Goal: Task Accomplishment & Management: Manage account settings

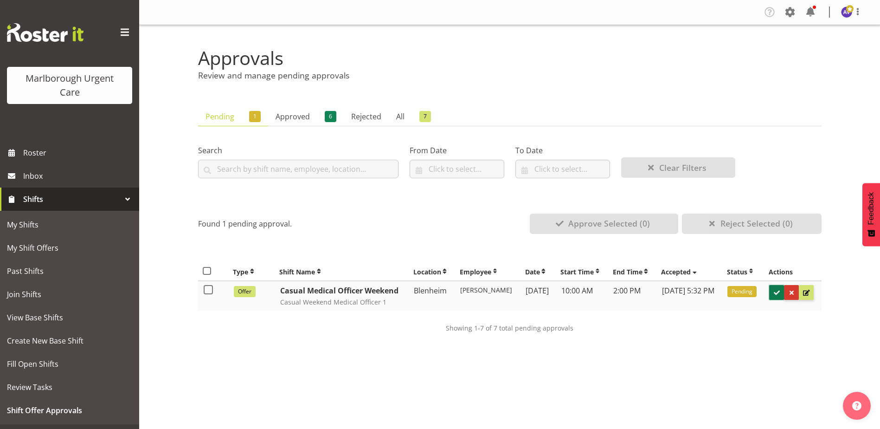
click at [781, 291] on span at bounding box center [776, 292] width 9 height 9
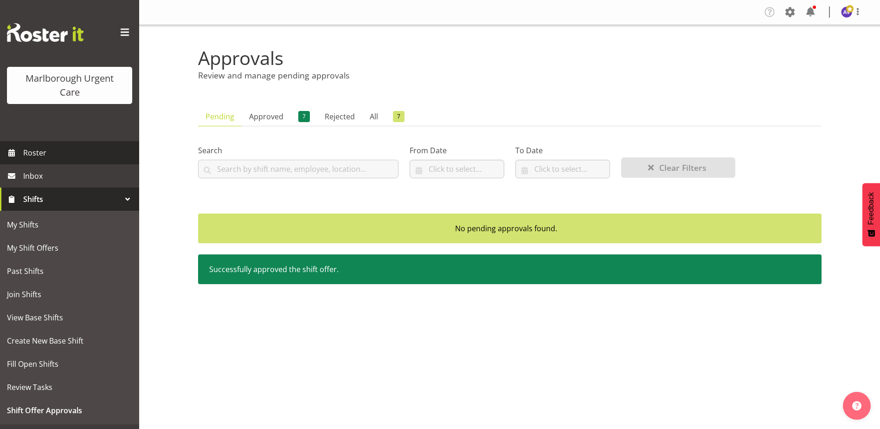
click at [41, 154] on span "Roster" at bounding box center [78, 153] width 111 height 14
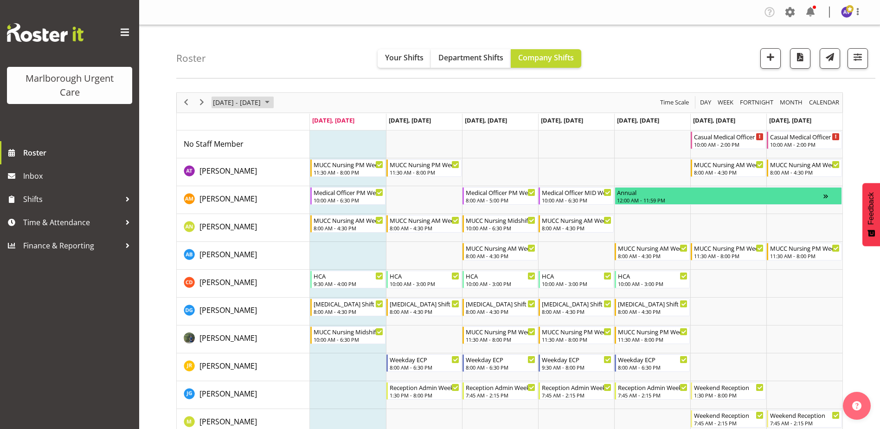
click at [262, 103] on span "[DATE] - [DATE]" at bounding box center [237, 102] width 50 height 12
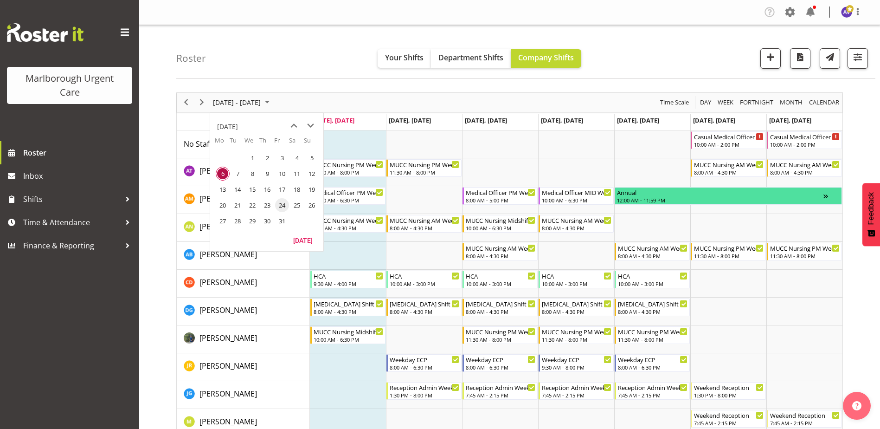
click at [283, 205] on span "24" at bounding box center [282, 205] width 14 height 14
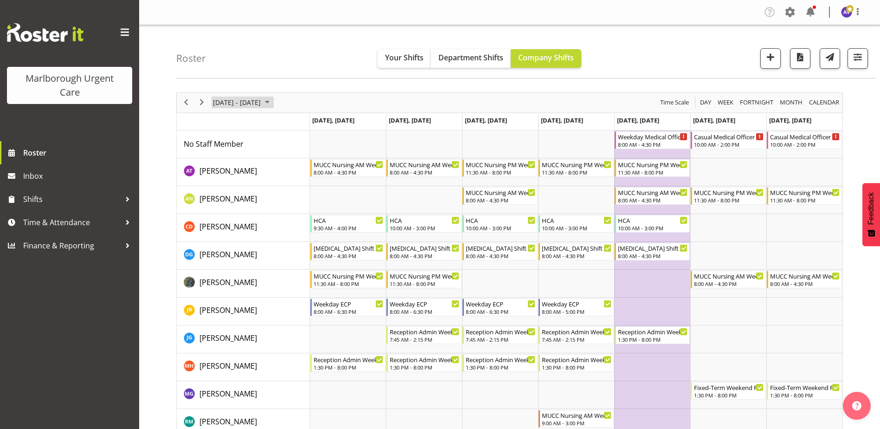
click at [236, 105] on span "October 20 - 26, 2025" at bounding box center [237, 102] width 50 height 12
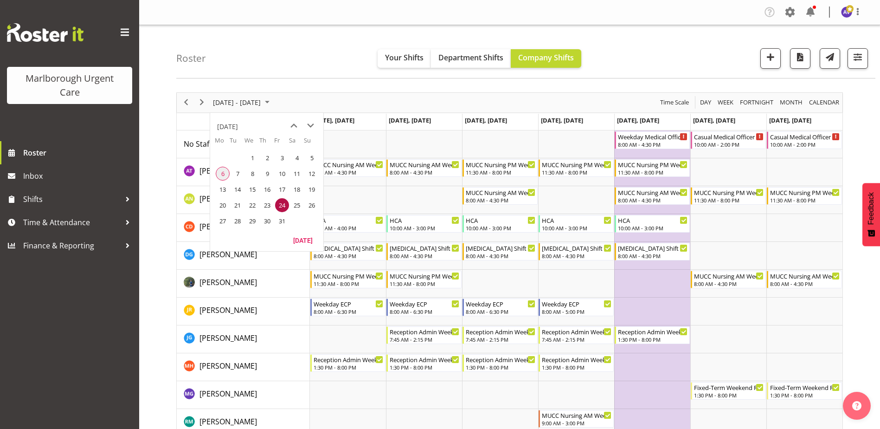
click at [224, 173] on span "6" at bounding box center [223, 174] width 14 height 14
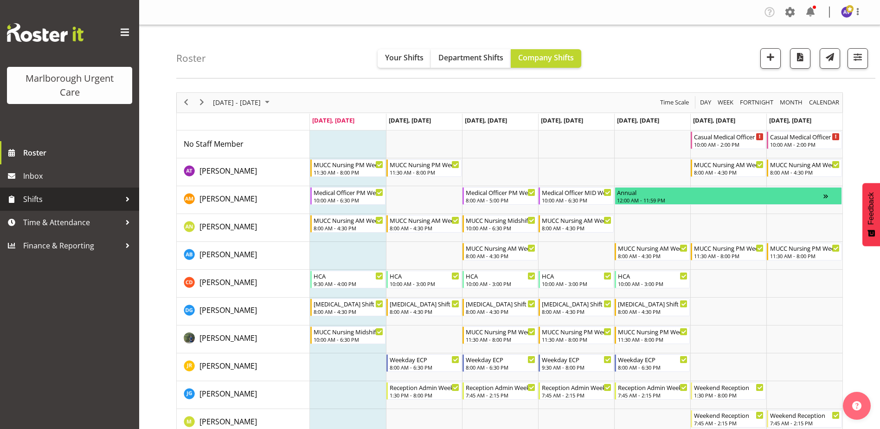
click at [42, 199] on span "Shifts" at bounding box center [71, 199] width 97 height 14
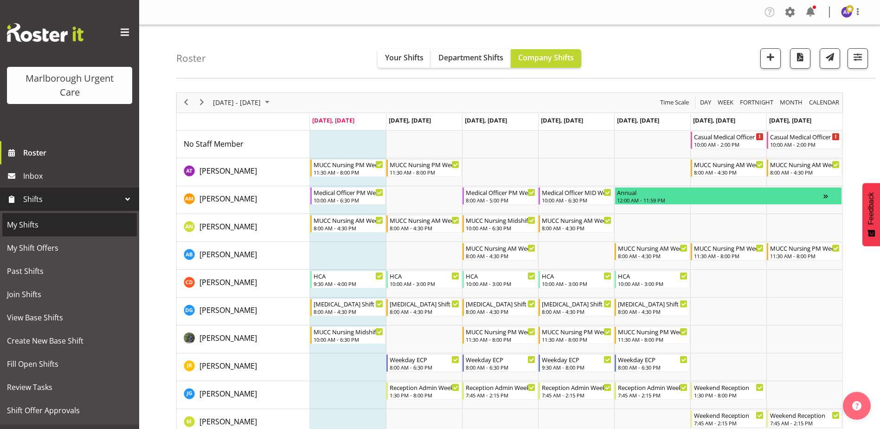
click at [40, 226] on span "My Shifts" at bounding box center [69, 225] width 125 height 14
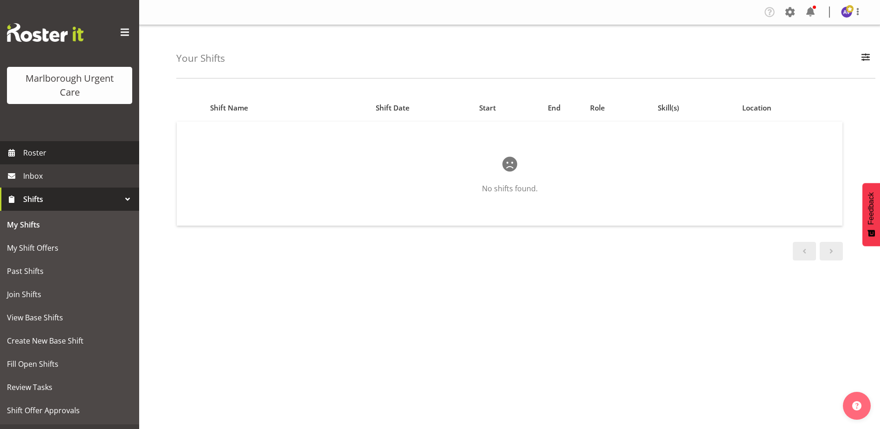
click at [40, 149] on span "Roster" at bounding box center [78, 153] width 111 height 14
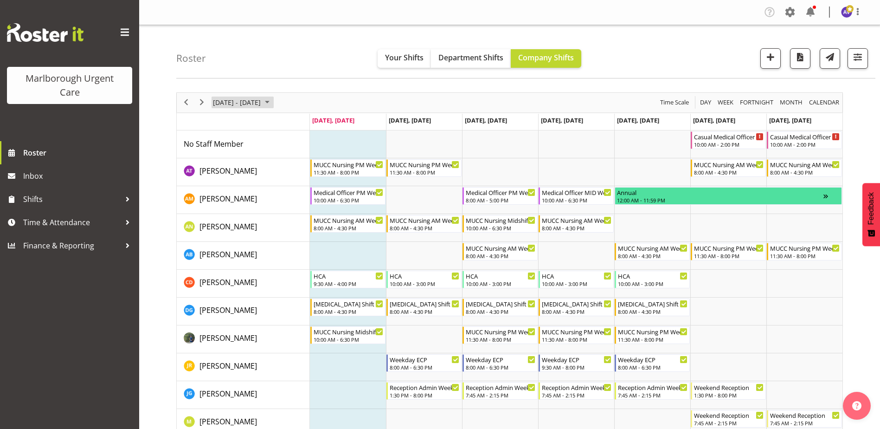
click at [262, 103] on span "[DATE] - [DATE]" at bounding box center [237, 102] width 50 height 12
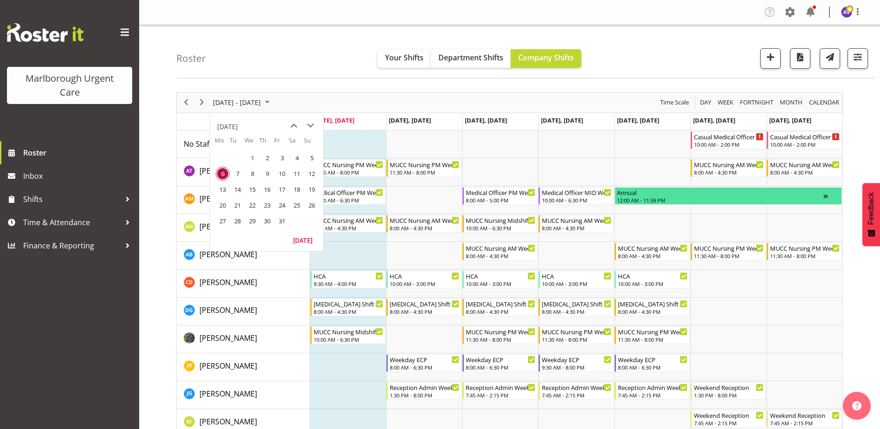
click at [295, 206] on span "25" at bounding box center [297, 205] width 14 height 14
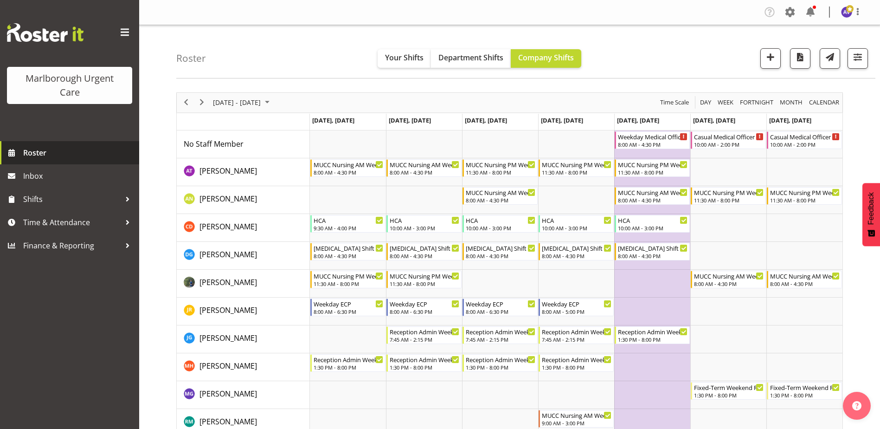
click at [41, 147] on span "Roster" at bounding box center [78, 153] width 111 height 14
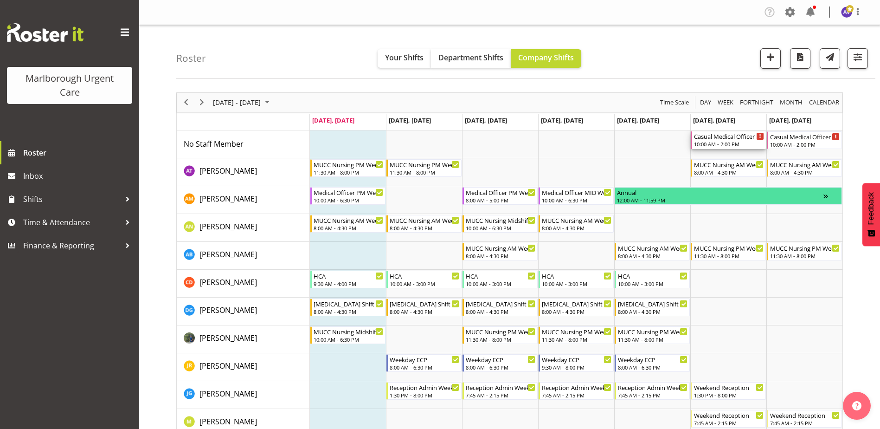
click at [733, 141] on div "Casual Medical Officer Weekend 10:00 AM - 2:00 PM" at bounding box center [729, 140] width 70 height 18
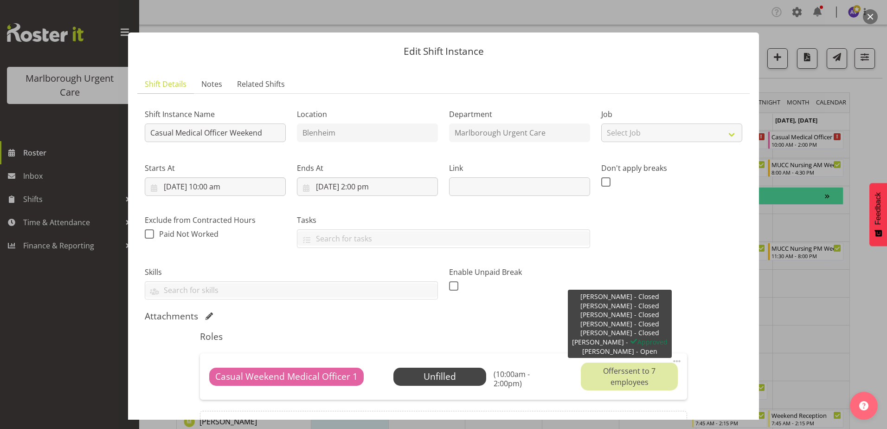
click at [643, 374] on div "Offers sent to 7 employees" at bounding box center [629, 376] width 96 height 28
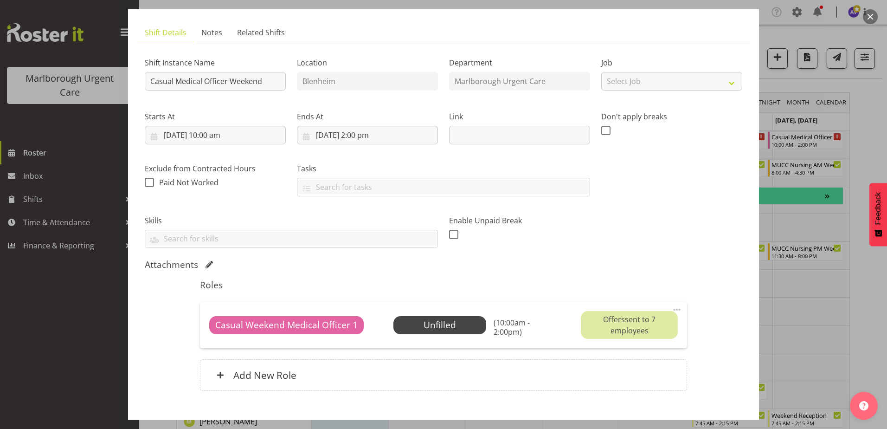
scroll to position [93, 0]
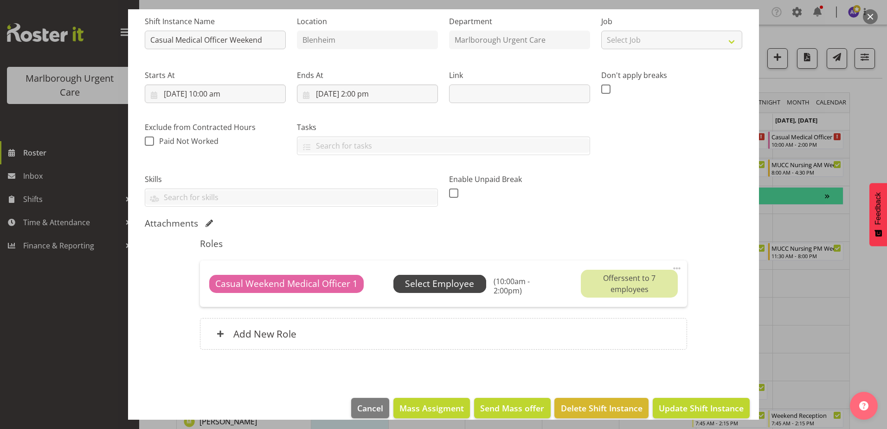
click at [456, 286] on span "Select Employee" at bounding box center [439, 283] width 69 height 13
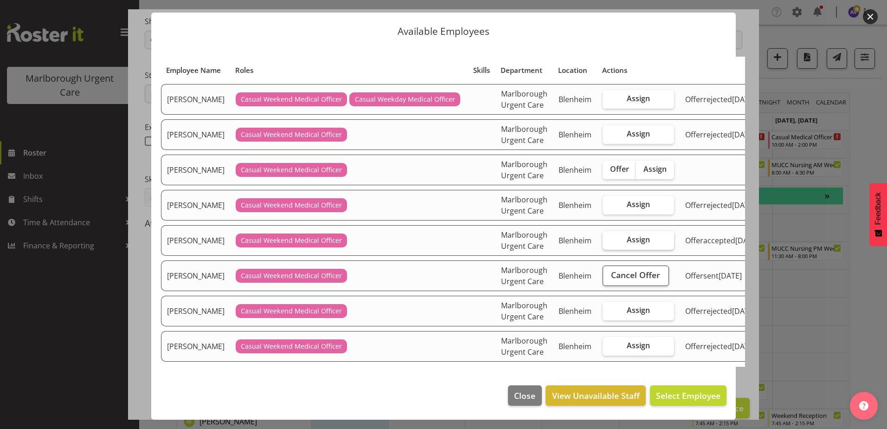
click at [636, 244] on span "Assign" at bounding box center [638, 239] width 23 height 9
click at [609, 243] on input "Assign" at bounding box center [606, 240] width 6 height 6
checkbox input "true"
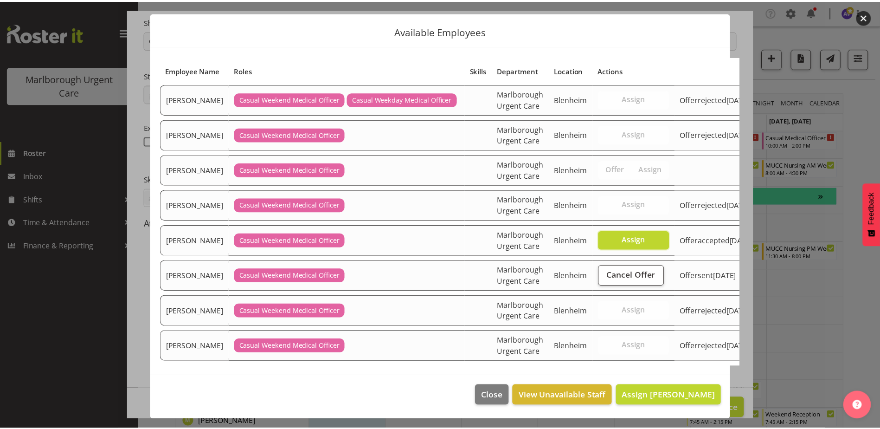
scroll to position [175, 0]
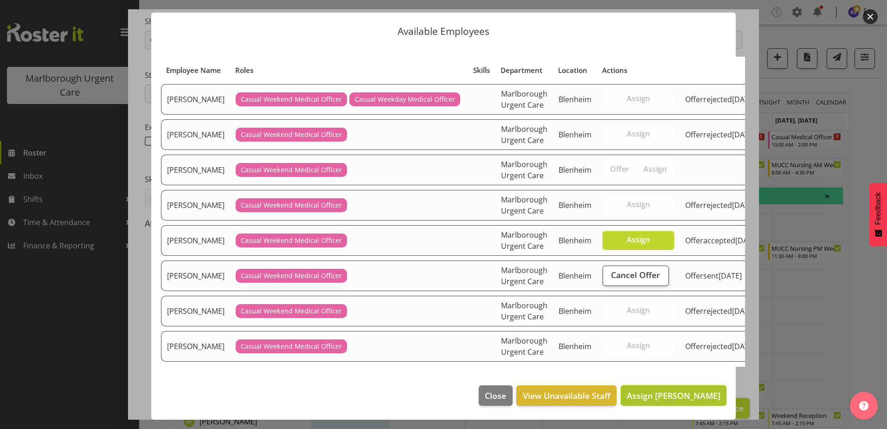
click at [661, 392] on span "Assign [PERSON_NAME]" at bounding box center [674, 395] width 94 height 11
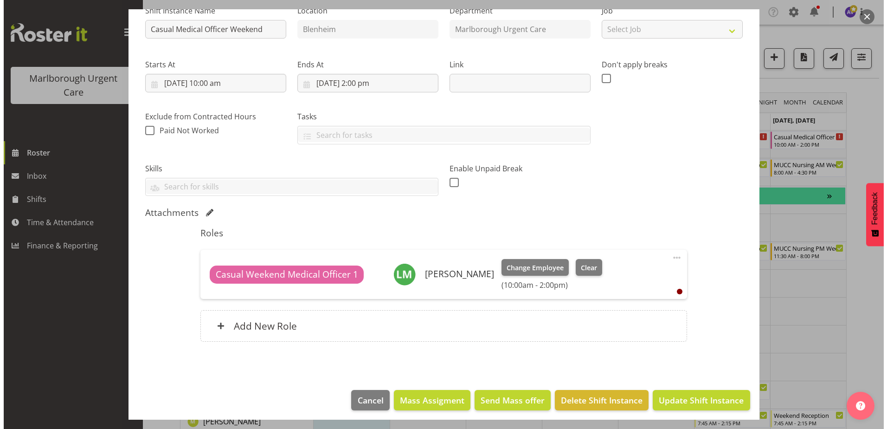
scroll to position [108, 0]
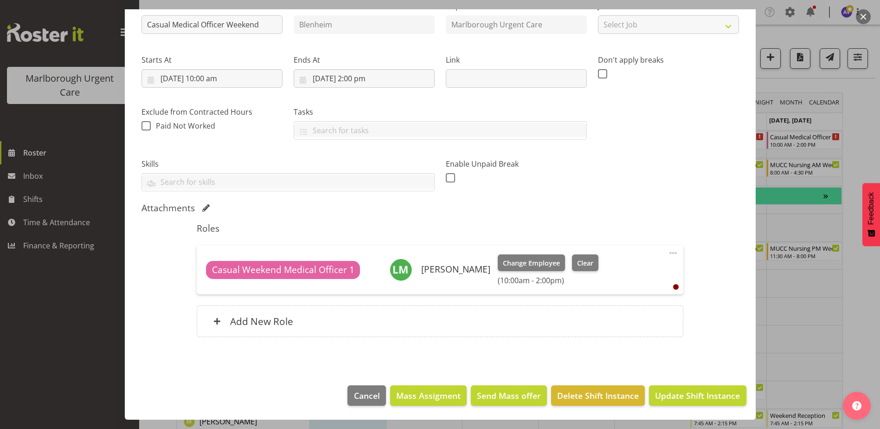
click at [865, 19] on button "button" at bounding box center [863, 16] width 15 height 15
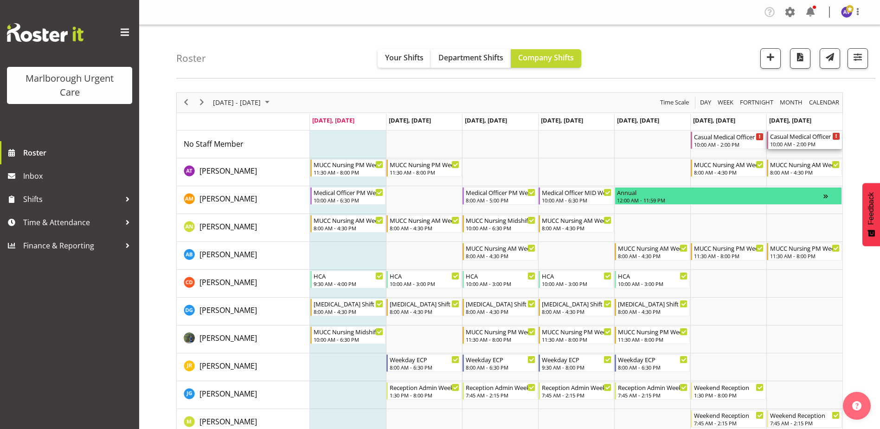
click at [795, 140] on div "Casual Medical Officer Weekend" at bounding box center [805, 135] width 70 height 9
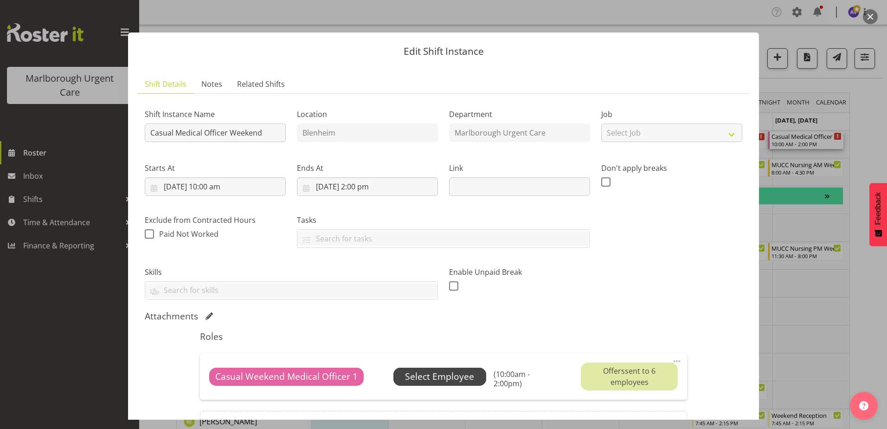
click at [462, 380] on span "Select Employee" at bounding box center [439, 376] width 69 height 13
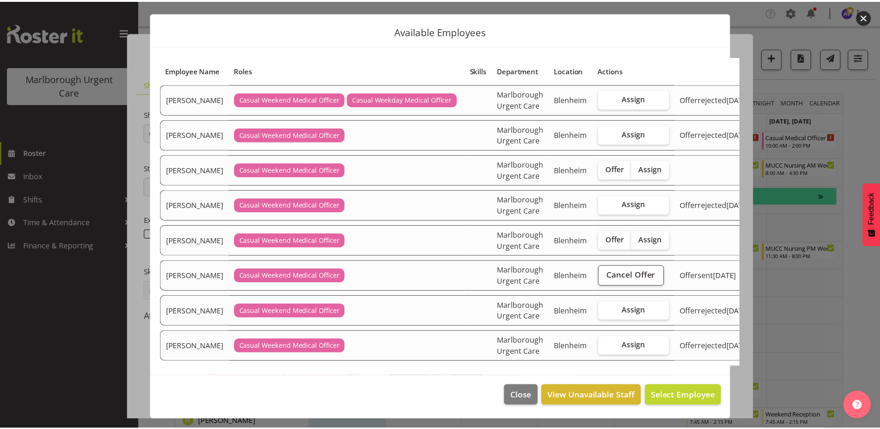
scroll to position [153, 0]
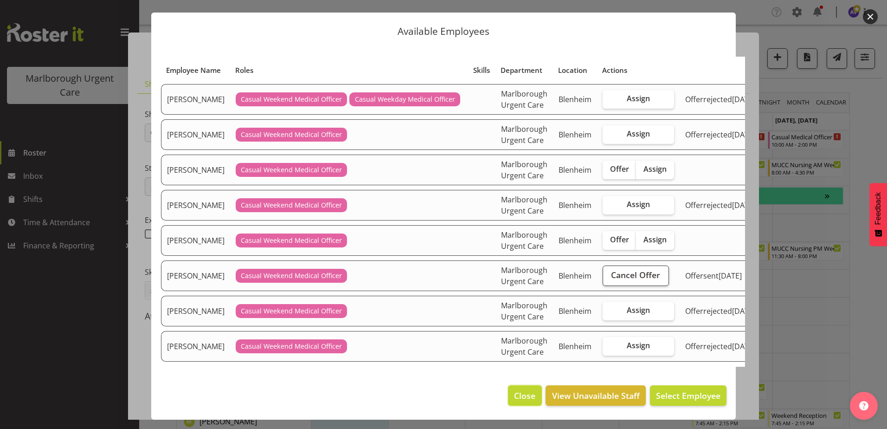
click at [514, 390] on span "Close" at bounding box center [524, 395] width 21 height 12
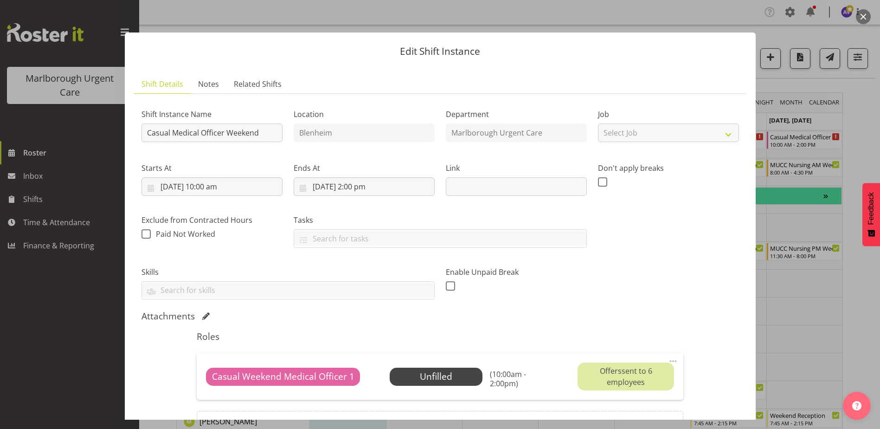
click at [863, 14] on button "button" at bounding box center [863, 16] width 15 height 15
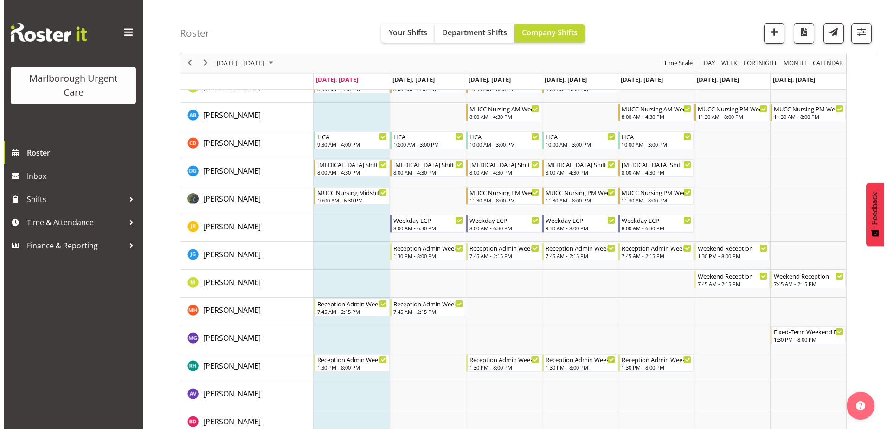
scroll to position [0, 0]
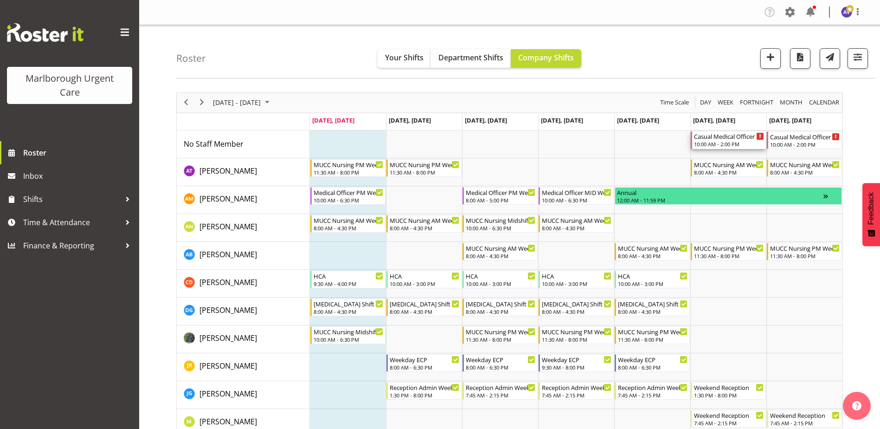
click at [729, 143] on div "10:00 AM - 2:00 PM" at bounding box center [729, 143] width 70 height 7
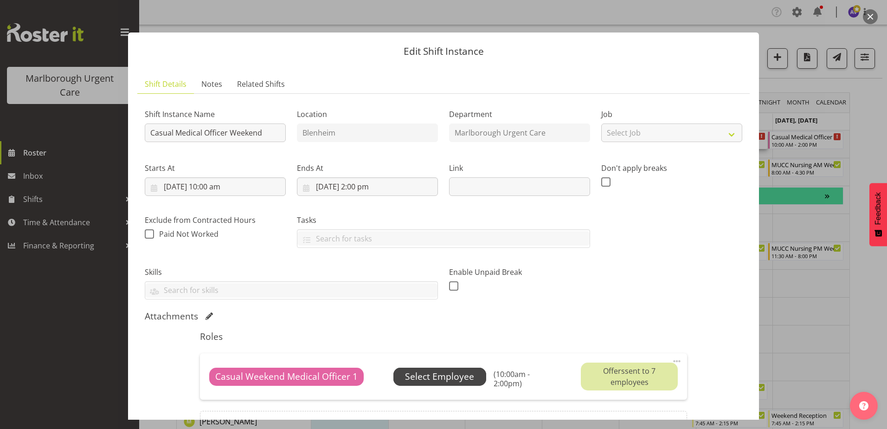
click at [415, 376] on span "Select Employee" at bounding box center [439, 376] width 69 height 13
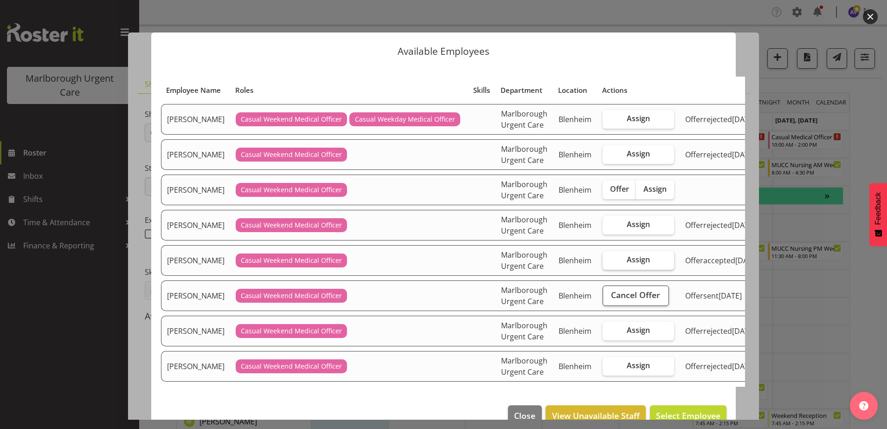
click at [627, 264] on span "Assign" at bounding box center [638, 259] width 23 height 9
click at [609, 263] on input "Assign" at bounding box center [606, 260] width 6 height 6
checkbox input "true"
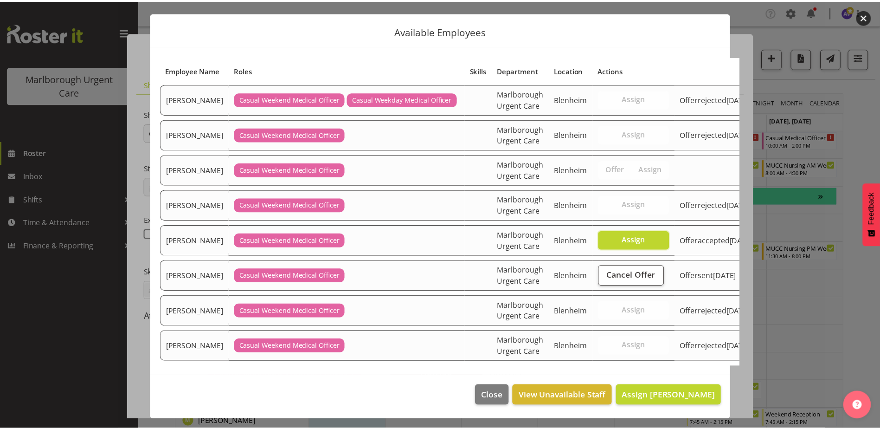
scroll to position [175, 0]
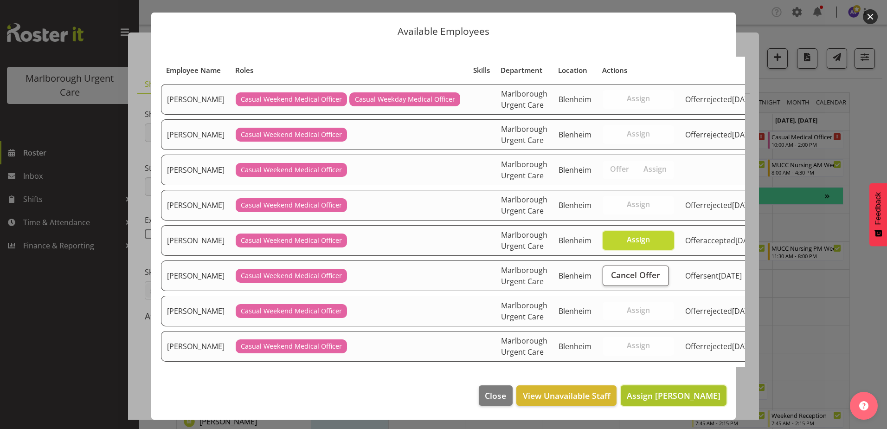
click at [662, 394] on span "Assign [PERSON_NAME]" at bounding box center [674, 395] width 94 height 11
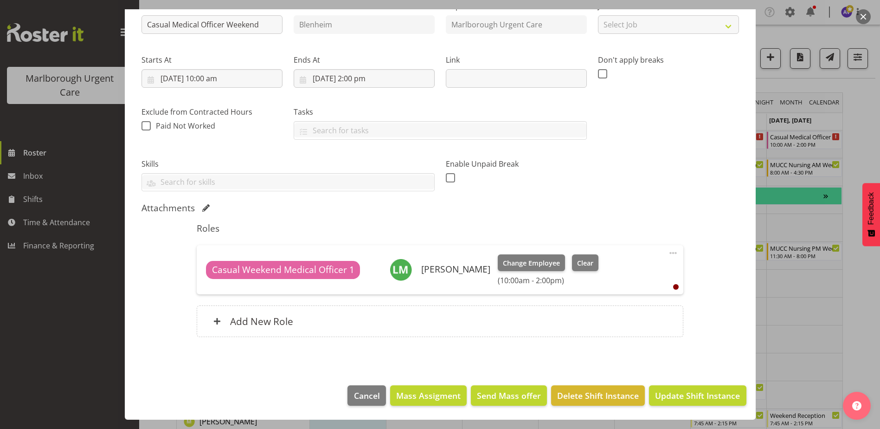
scroll to position [186, 0]
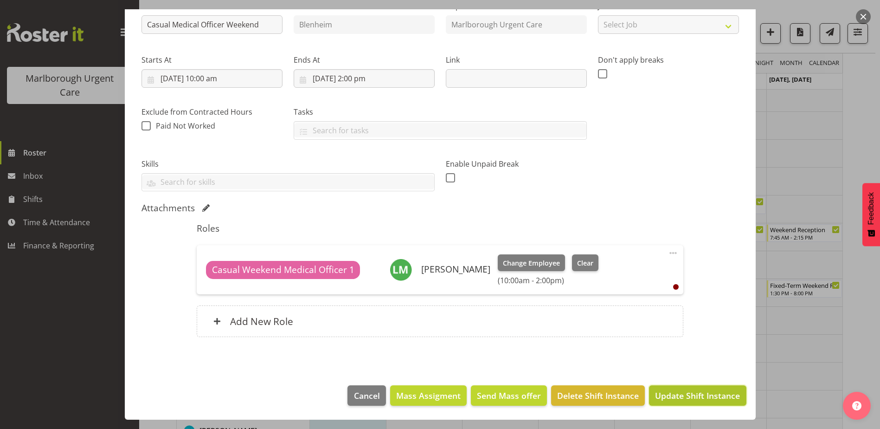
click at [688, 396] on span "Update Shift Instance" at bounding box center [697, 395] width 85 height 12
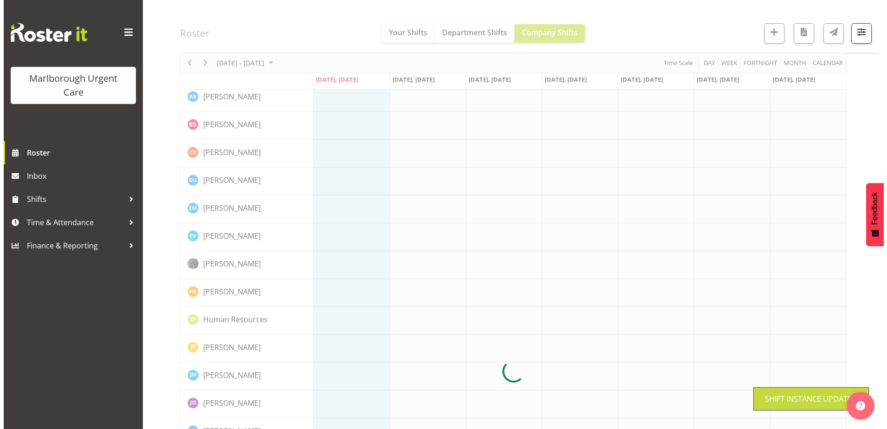
scroll to position [0, 0]
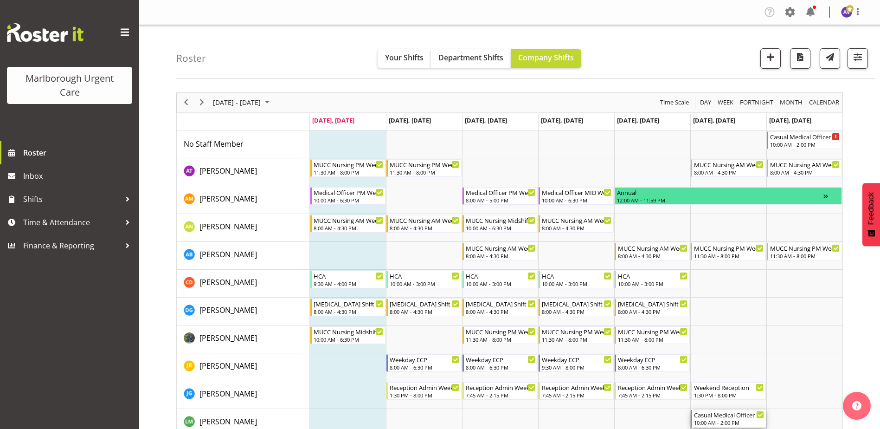
click at [728, 424] on div "10:00 AM - 2:00 PM" at bounding box center [729, 421] width 70 height 7
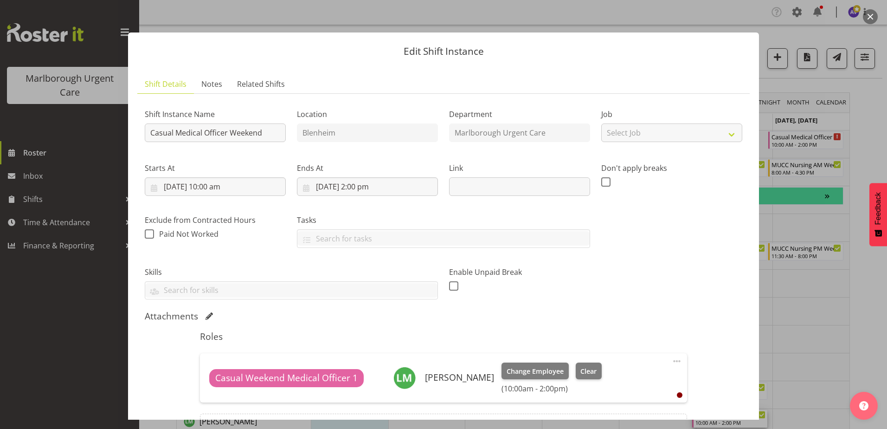
scroll to position [46, 0]
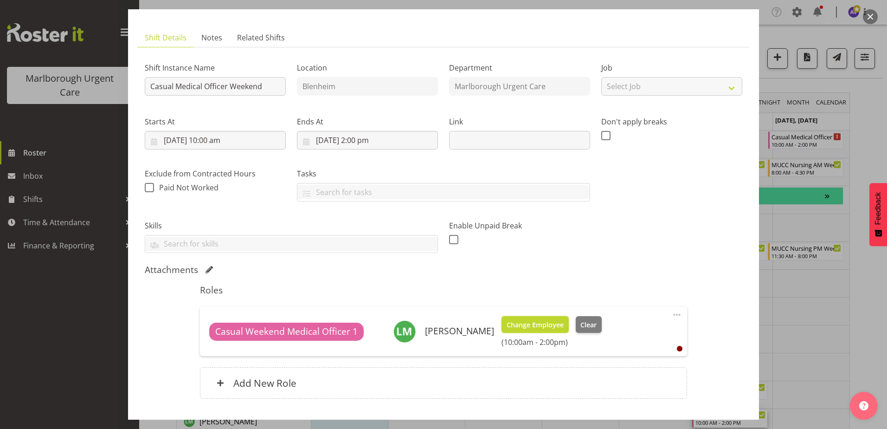
click at [541, 321] on span "Change Employee" at bounding box center [535, 325] width 57 height 10
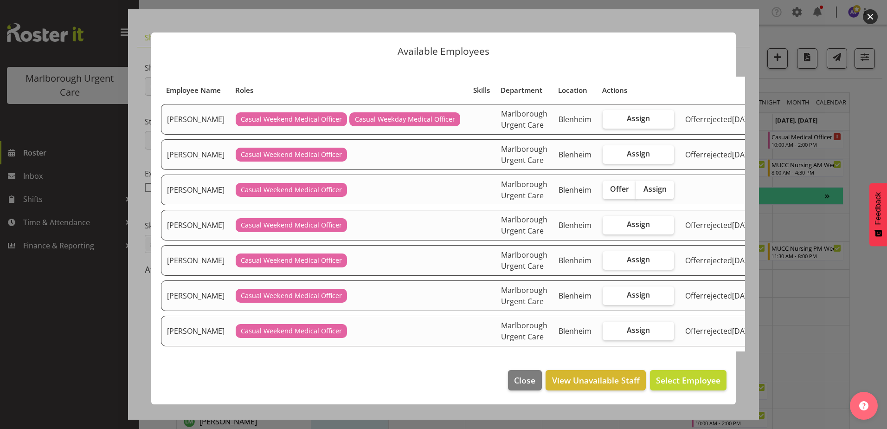
scroll to position [129, 0]
click at [516, 386] on span "Close" at bounding box center [524, 380] width 21 height 12
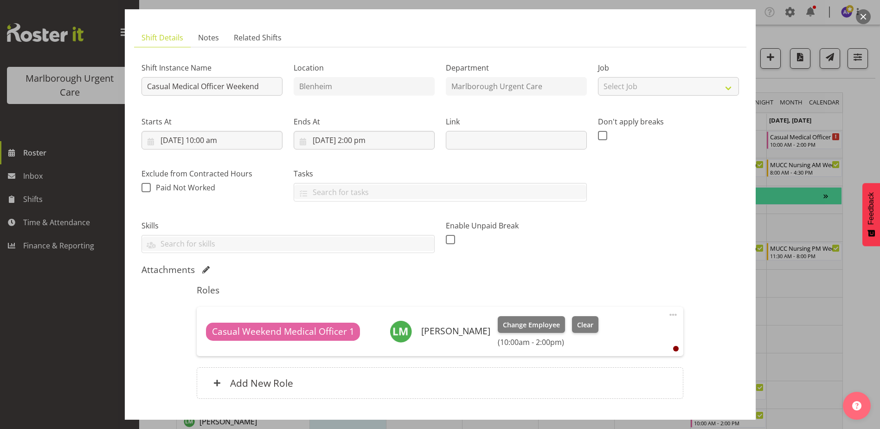
click at [668, 314] on span at bounding box center [673, 314] width 11 height 11
click at [601, 335] on link "Edit" at bounding box center [634, 335] width 89 height 17
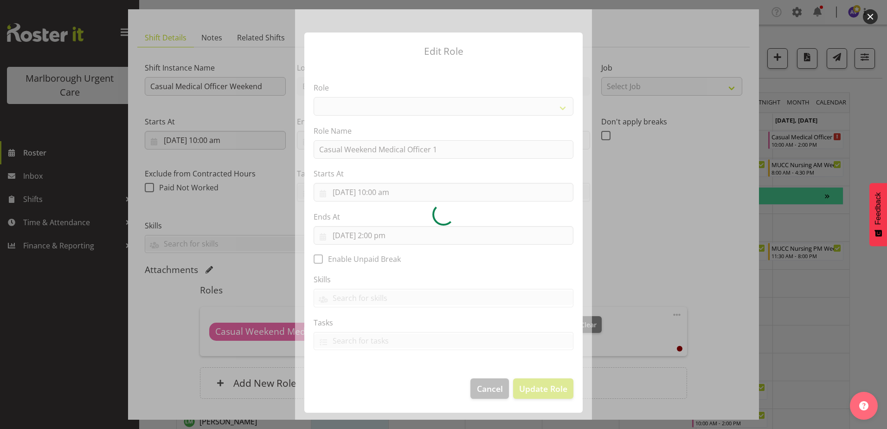
select select "1559"
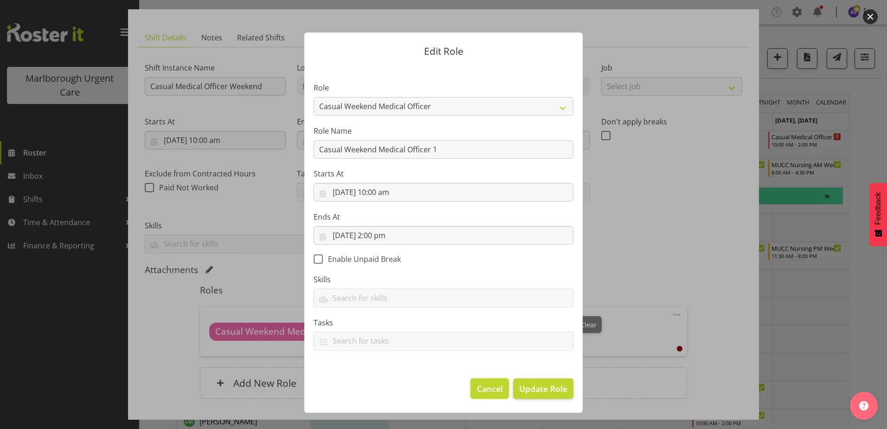
click at [485, 391] on span "Cancel" at bounding box center [490, 388] width 26 height 12
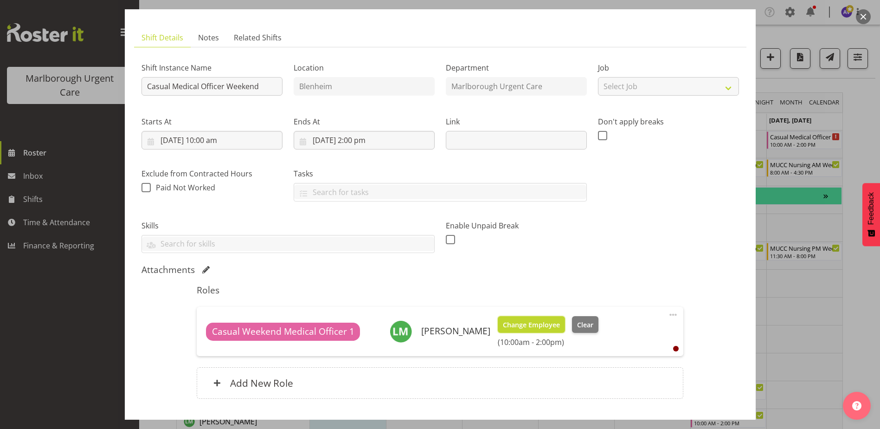
click at [547, 317] on button "Change Employee" at bounding box center [531, 324] width 67 height 17
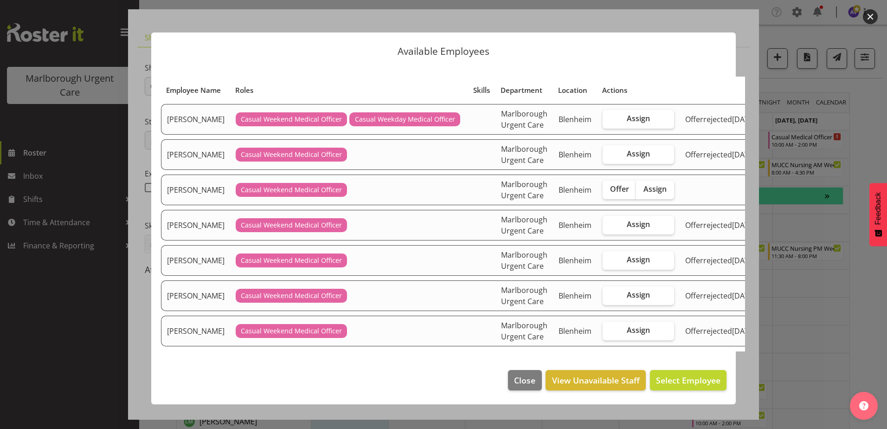
scroll to position [0, 0]
click at [866, 13] on button "button" at bounding box center [870, 16] width 15 height 15
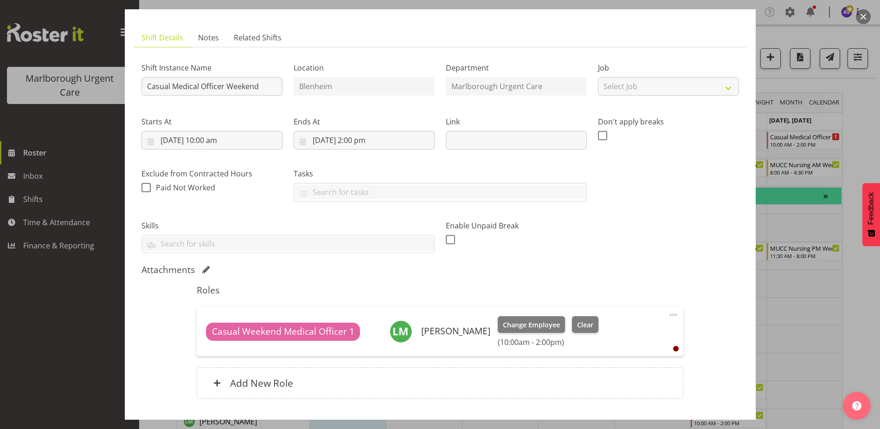
click at [867, 13] on button "button" at bounding box center [863, 16] width 15 height 15
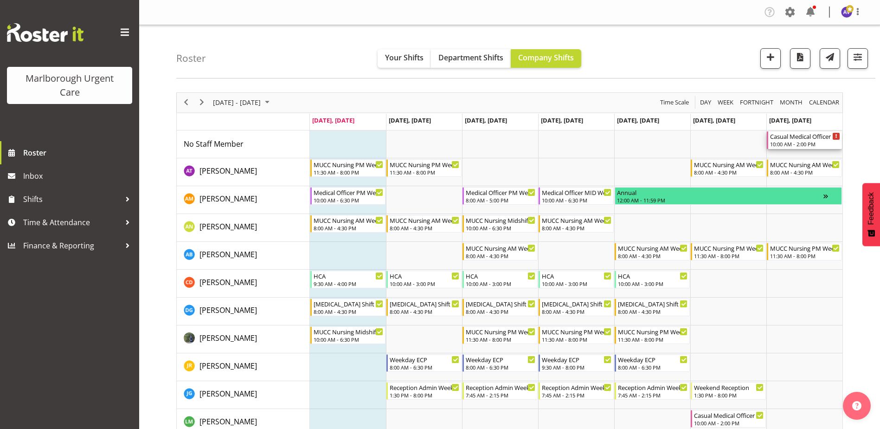
click at [799, 138] on div "Casual Medical Officer Weekend" at bounding box center [805, 135] width 70 height 9
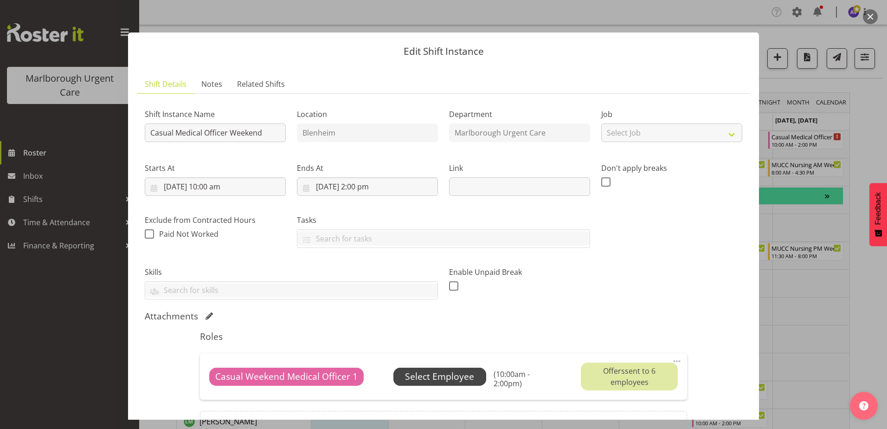
click at [455, 382] on span "Select Employee" at bounding box center [439, 376] width 69 height 13
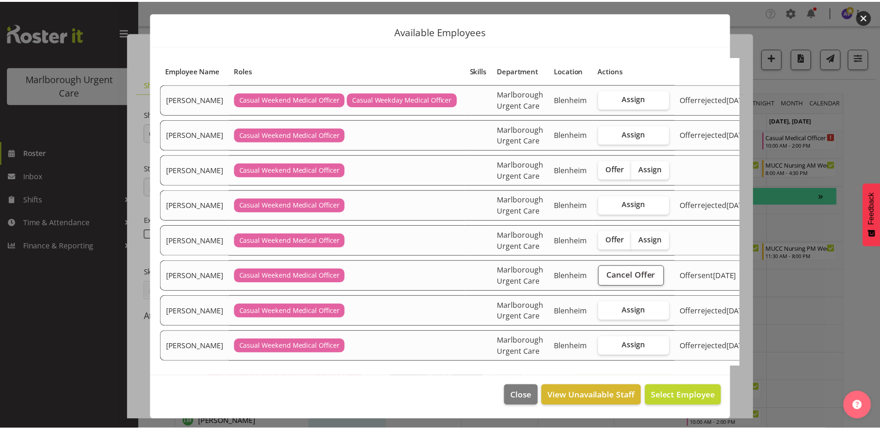
scroll to position [139, 0]
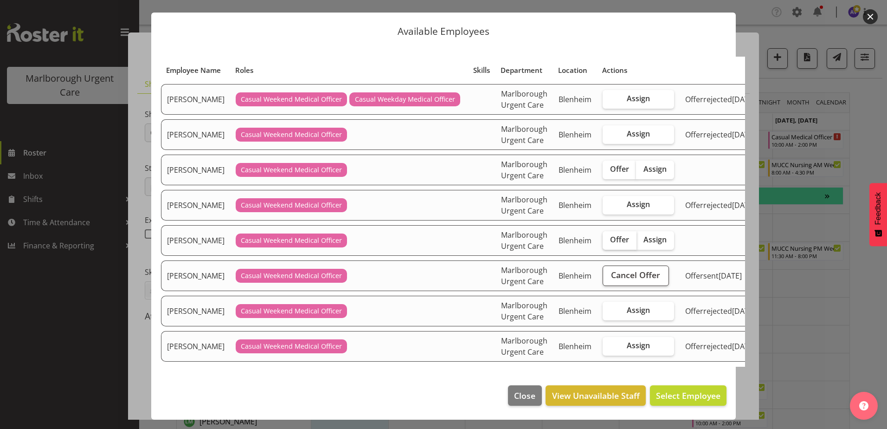
click at [610, 235] on span "Offer" at bounding box center [619, 239] width 19 height 9
click at [608, 237] on input "Offer" at bounding box center [606, 240] width 6 height 6
checkbox input "true"
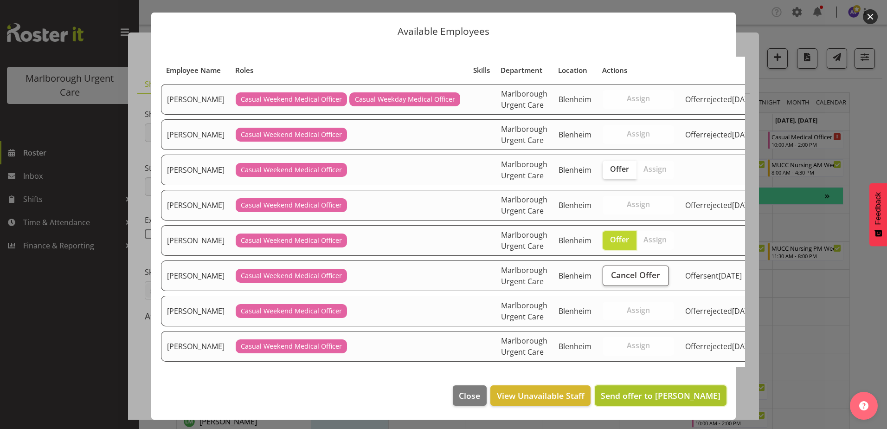
click at [647, 401] on span "Send offer to [PERSON_NAME]" at bounding box center [661, 395] width 120 height 12
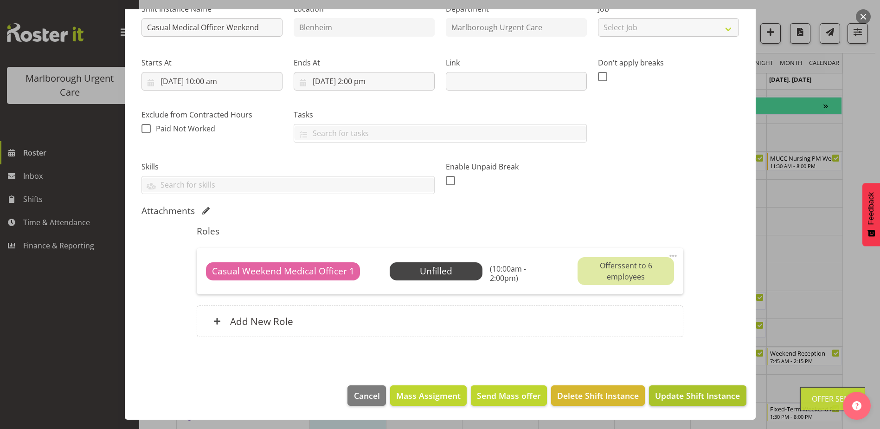
scroll to position [186, 0]
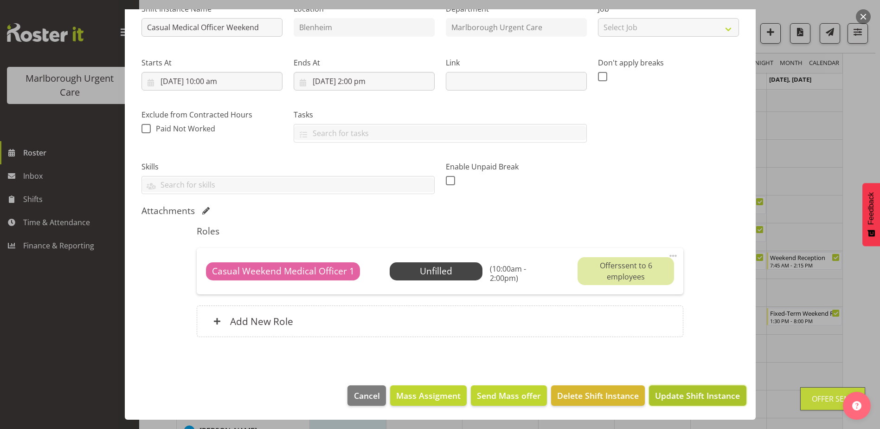
click at [696, 392] on span "Update Shift Instance" at bounding box center [697, 395] width 85 height 12
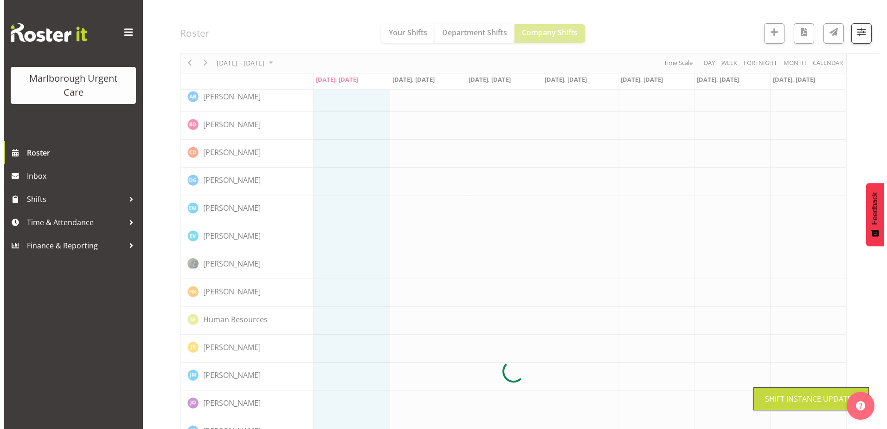
scroll to position [0, 0]
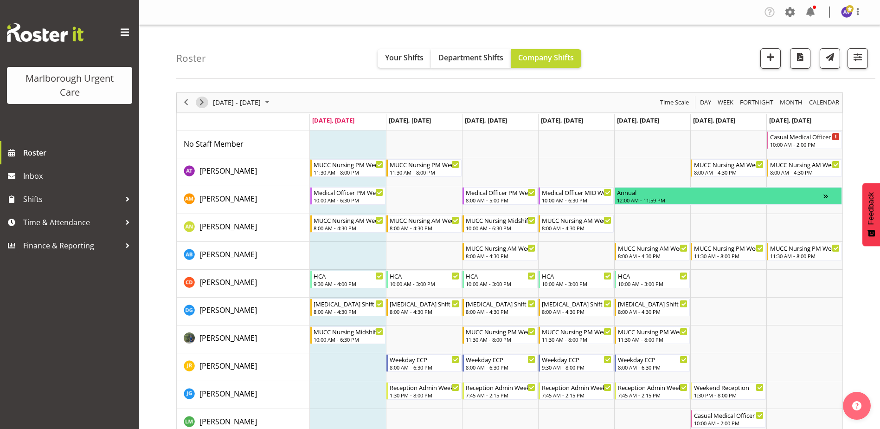
click at [198, 101] on span "Next" at bounding box center [201, 102] width 11 height 12
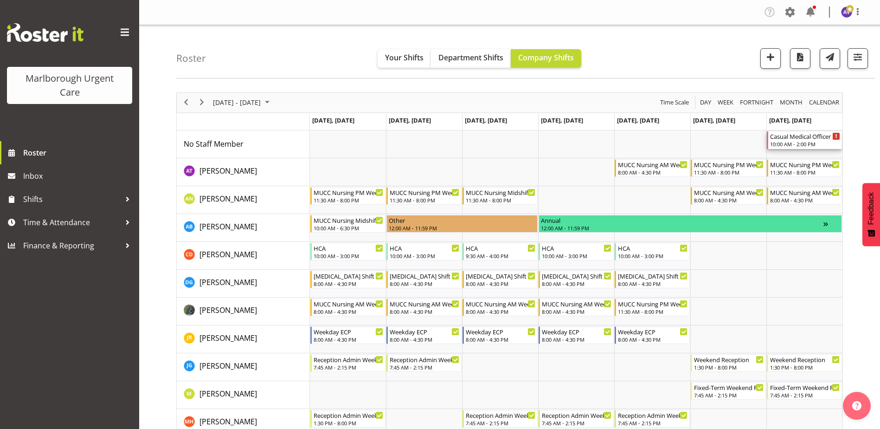
click at [797, 138] on div "Casual Medical Officer Weekend" at bounding box center [805, 135] width 70 height 9
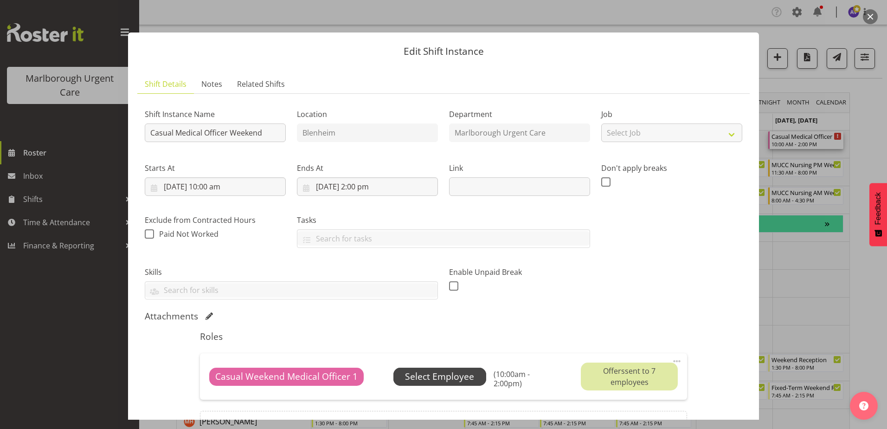
click at [460, 384] on span "Select Employee" at bounding box center [439, 376] width 93 height 18
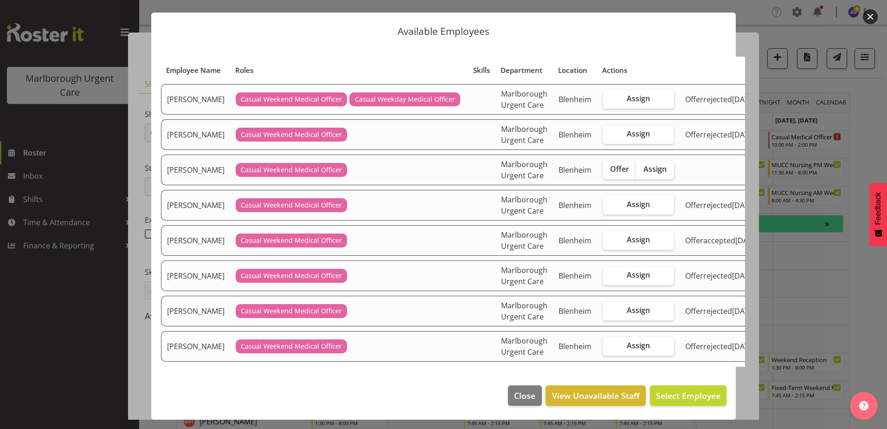
scroll to position [140, 0]
click at [639, 235] on span "Assign" at bounding box center [638, 239] width 23 height 9
click at [609, 237] on input "Assign" at bounding box center [606, 240] width 6 height 6
checkbox input "true"
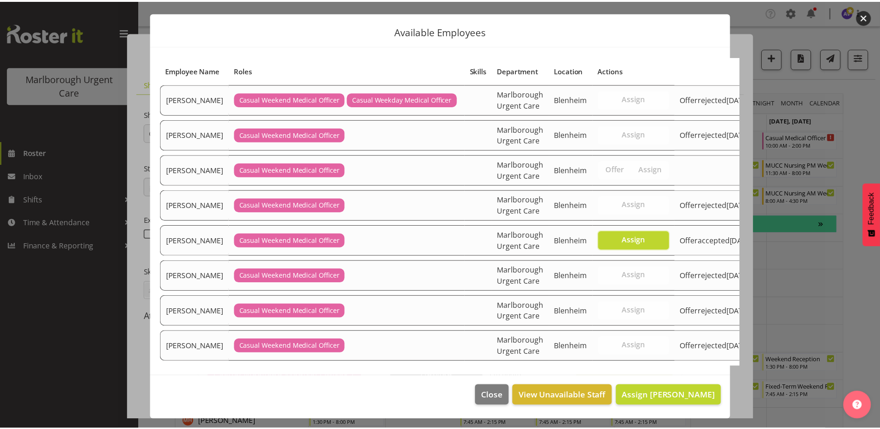
scroll to position [186, 0]
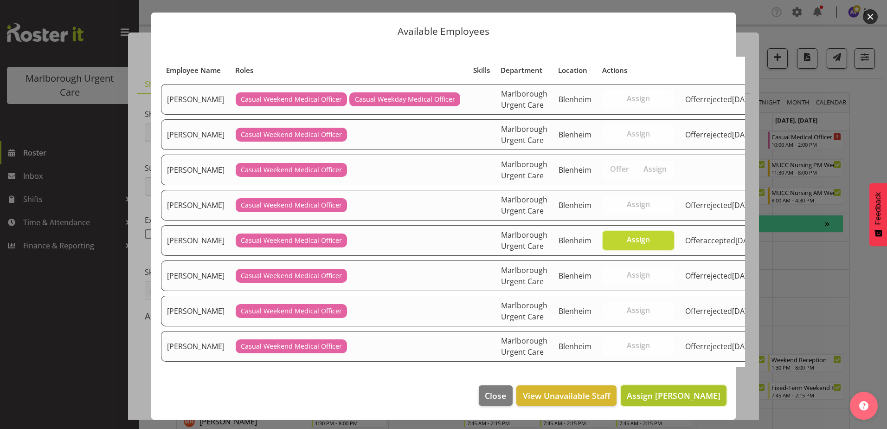
click at [676, 395] on span "Assign [PERSON_NAME]" at bounding box center [674, 395] width 94 height 11
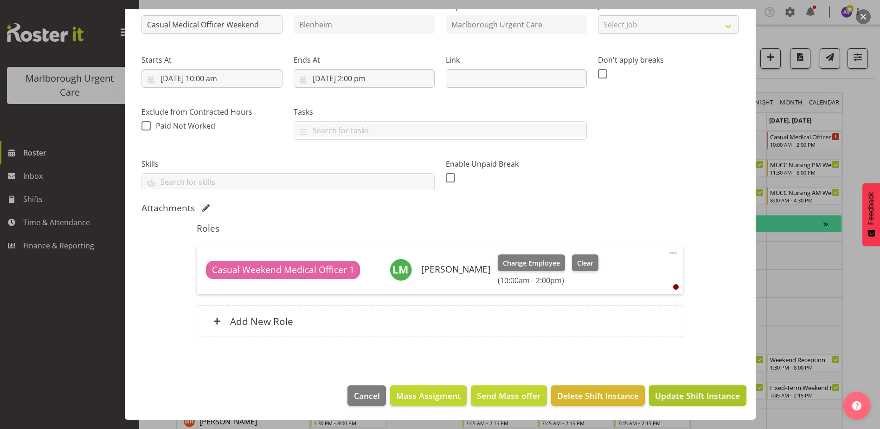
click at [690, 396] on span "Update Shift Instance" at bounding box center [697, 395] width 85 height 12
